Goal: Transaction & Acquisition: Subscribe to service/newsletter

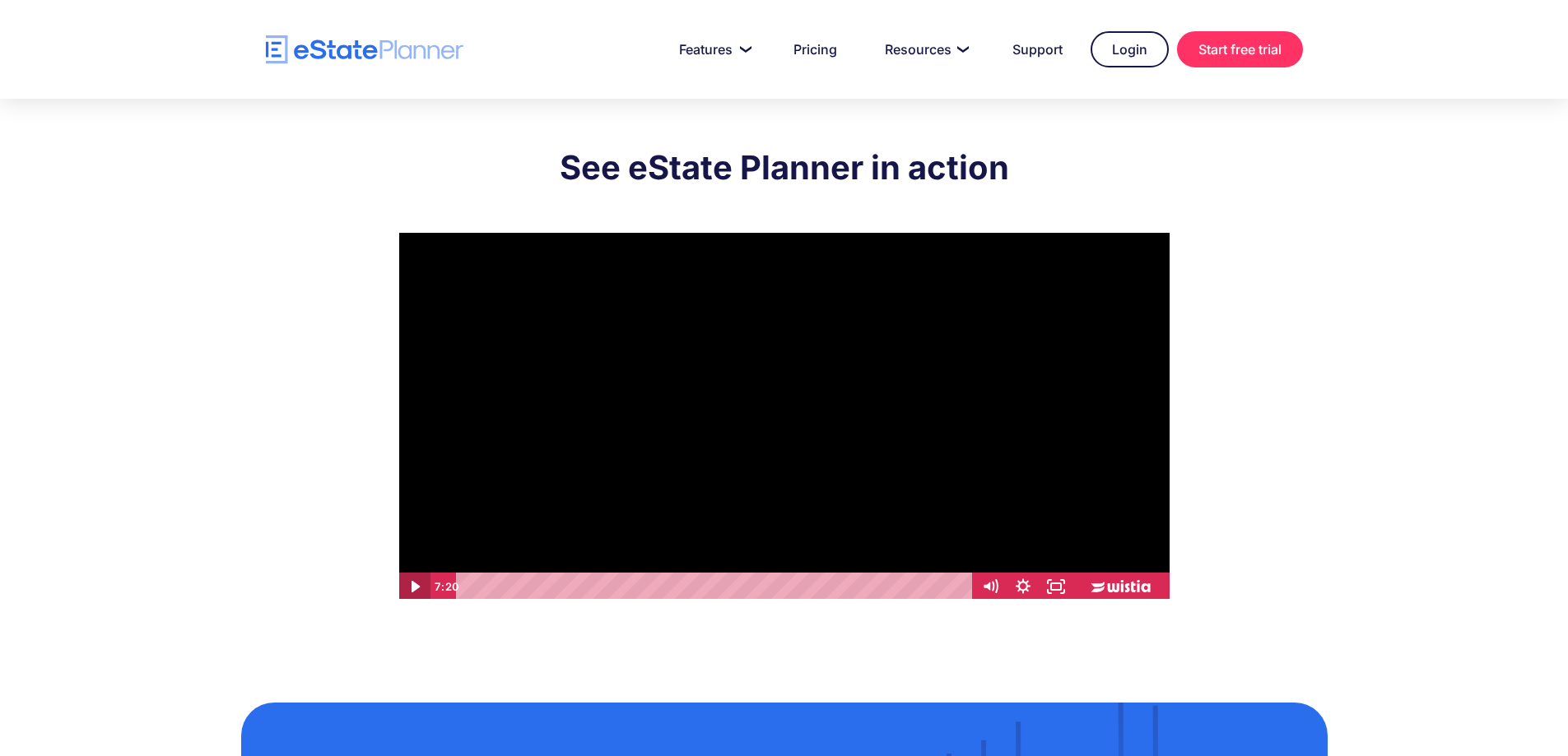
click at [415, 578] on icon "Play Video" at bounding box center [415, 587] width 8 height 12
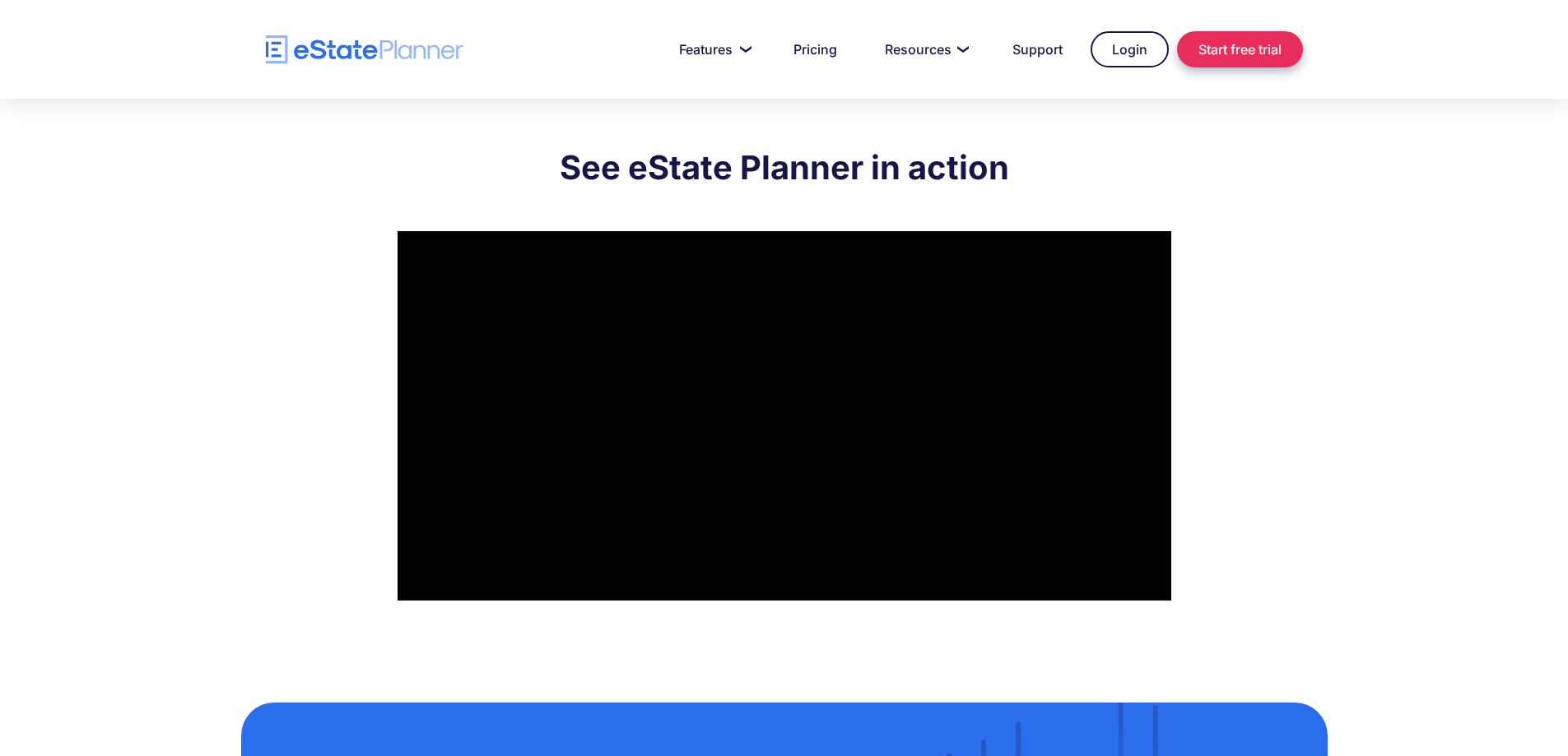
click at [1220, 49] on link "Start free trial" at bounding box center [1239, 50] width 126 height 36
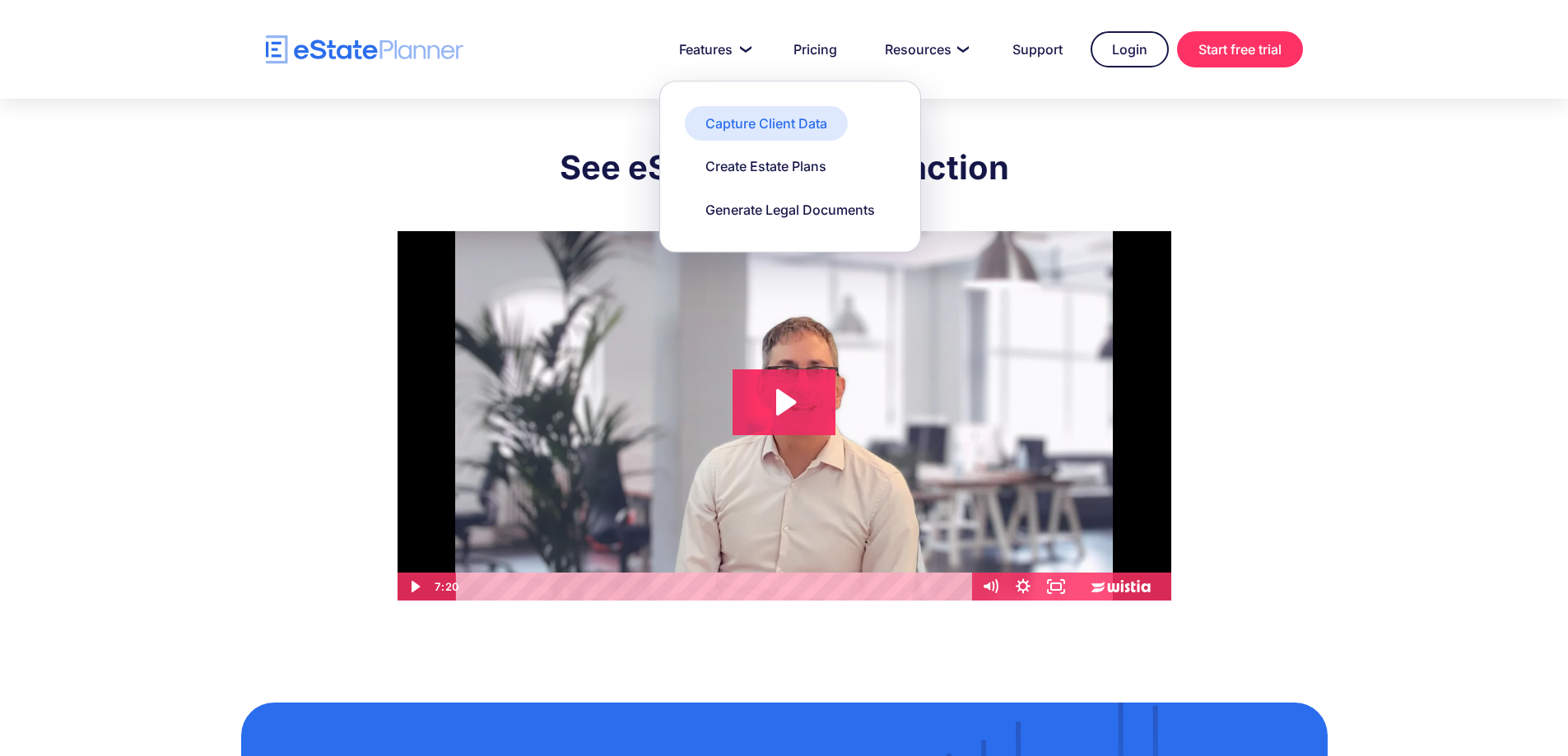
click at [752, 129] on div "Capture Client Data" at bounding box center [766, 123] width 122 height 18
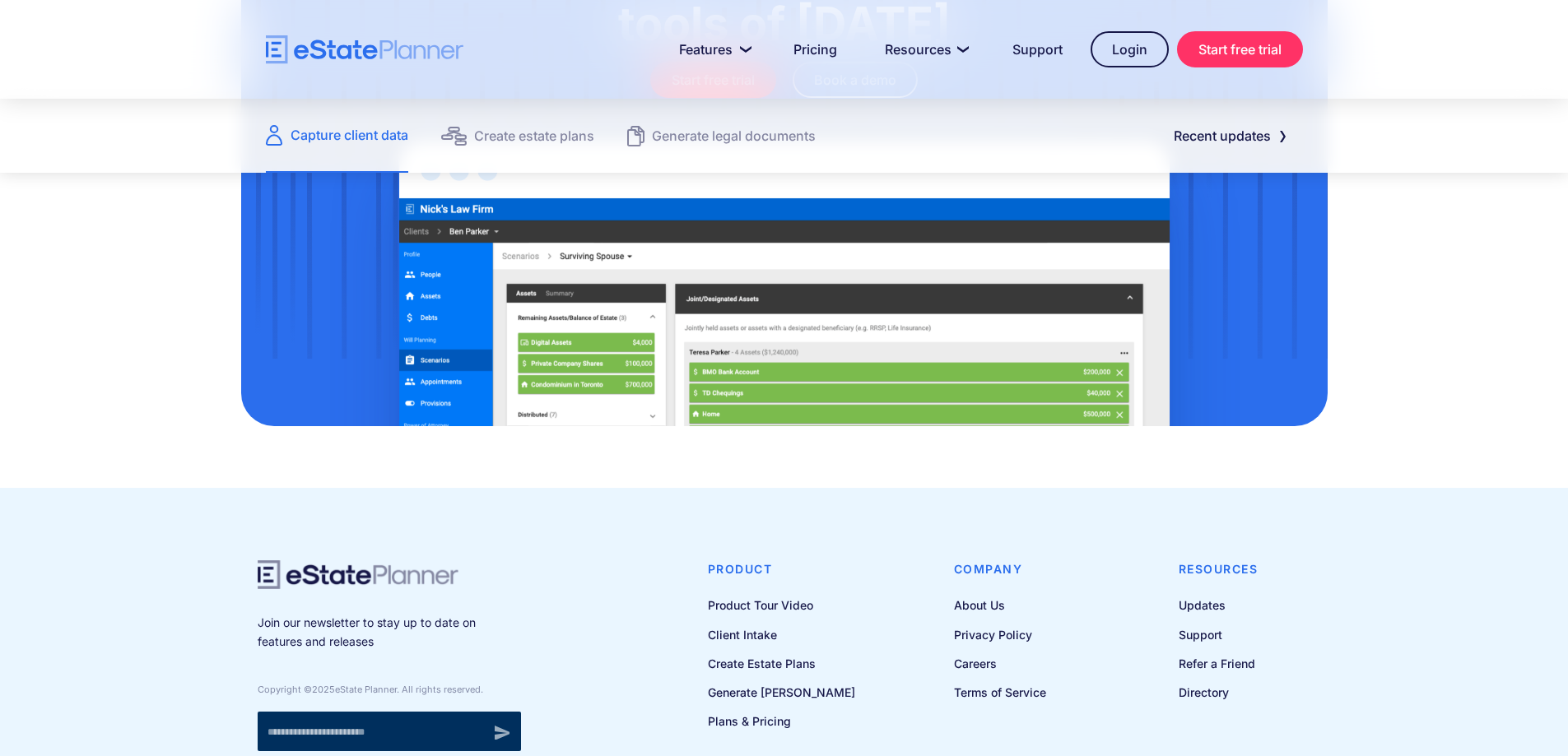
scroll to position [2250, 0]
